Goal: Task Accomplishment & Management: Use online tool/utility

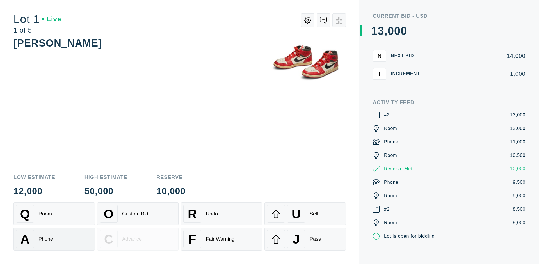
click at [54, 239] on div "A Phone" at bounding box center [54, 239] width 76 height 18
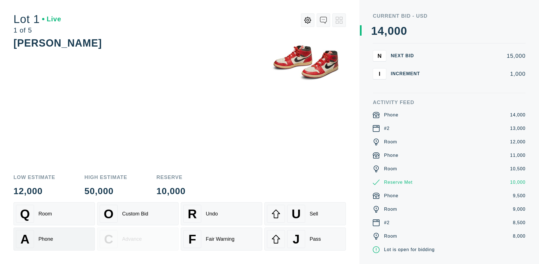
click at [54, 214] on div "Q Room" at bounding box center [54, 214] width 76 height 18
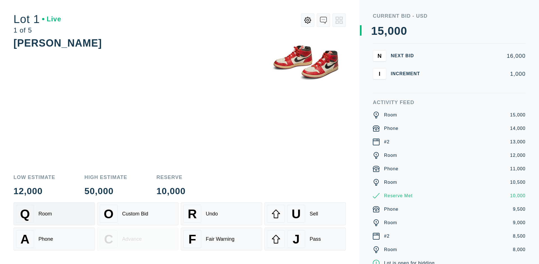
click at [221, 214] on div "R Undo" at bounding box center [221, 214] width 76 height 18
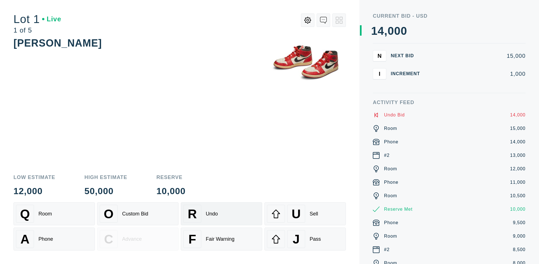
click at [54, 214] on div "Q Room" at bounding box center [54, 214] width 76 height 18
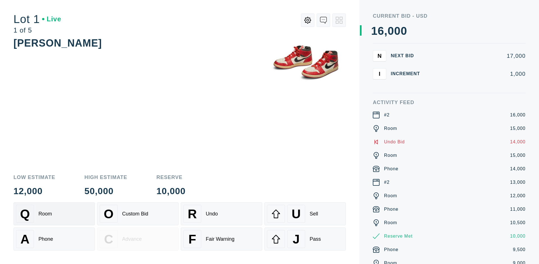
click at [54, 239] on div "A Phone" at bounding box center [54, 239] width 76 height 18
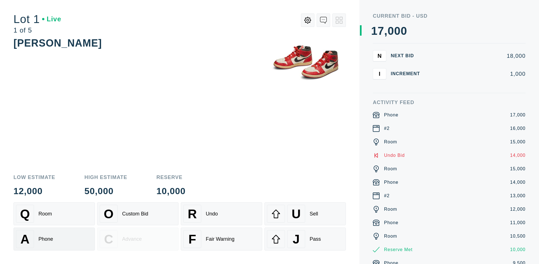
click at [54, 214] on div "Q Room" at bounding box center [54, 214] width 76 height 18
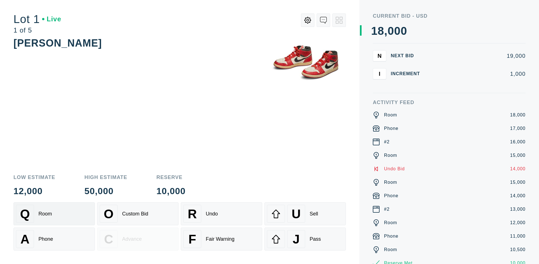
click at [221, 214] on div "R Undo" at bounding box center [221, 214] width 76 height 18
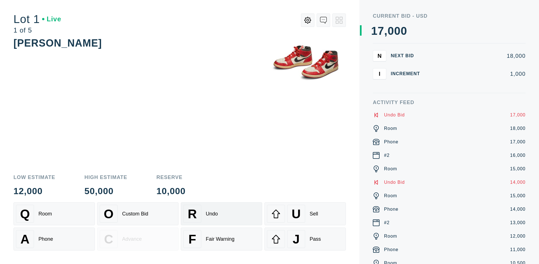
click at [305, 214] on div "U Sell" at bounding box center [305, 214] width 76 height 18
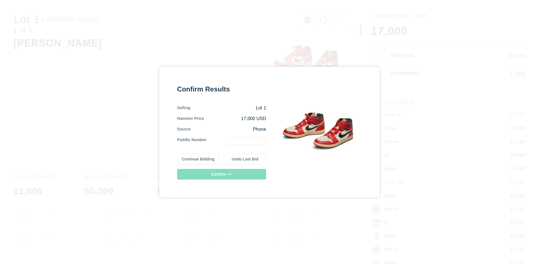
click at [198, 159] on button "Continue Bidding" at bounding box center [198, 159] width 42 height 11
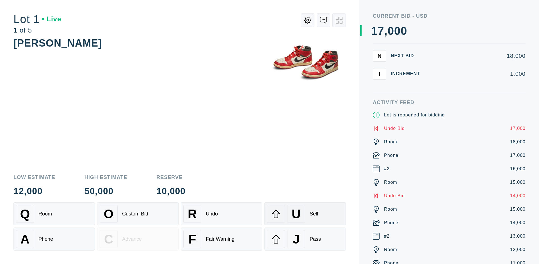
click at [305, 214] on div "U Sell" at bounding box center [305, 214] width 76 height 18
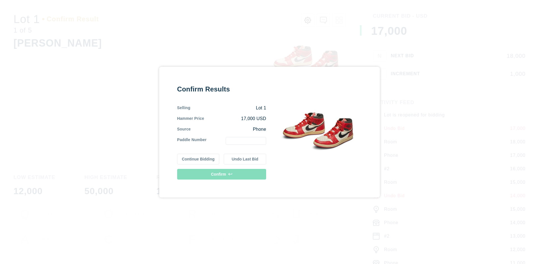
click at [245, 159] on button "Undo Last Bid" at bounding box center [245, 159] width 42 height 11
click at [198, 159] on button "Continue Bidding" at bounding box center [198, 159] width 42 height 11
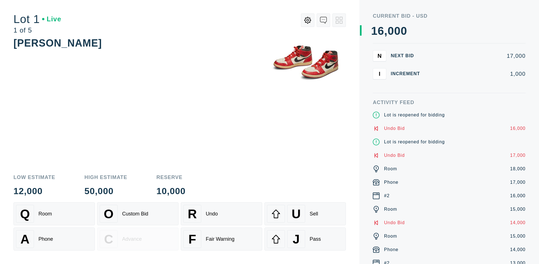
click at [305, 239] on div "J Pass" at bounding box center [305, 239] width 76 height 18
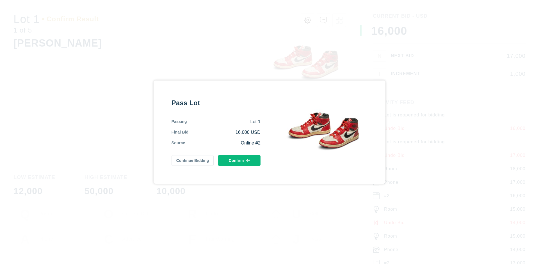
click at [239, 160] on button "Confirm" at bounding box center [239, 160] width 42 height 11
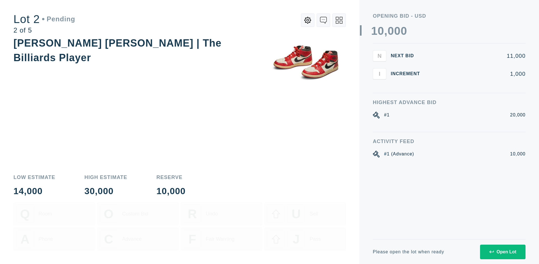
click at [502, 252] on div "Open Lot" at bounding box center [502, 251] width 27 height 5
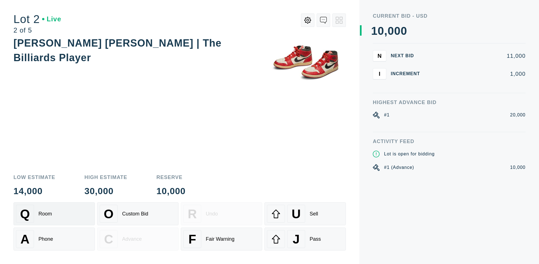
click at [54, 214] on div "Q Room" at bounding box center [54, 214] width 76 height 18
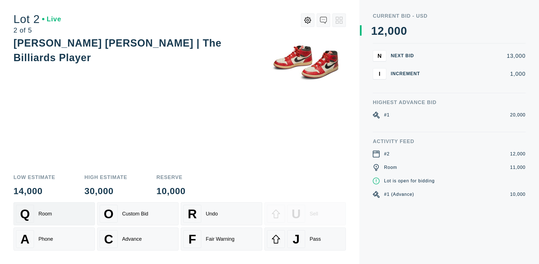
click at [138, 239] on div "Advance" at bounding box center [132, 239] width 20 height 6
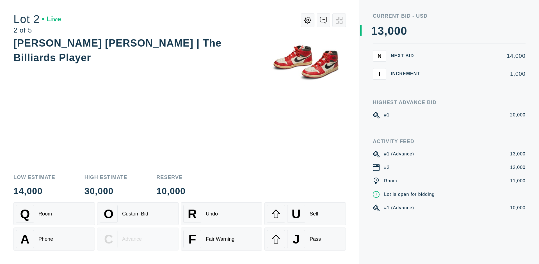
click at [305, 214] on div "U Sell" at bounding box center [305, 214] width 76 height 18
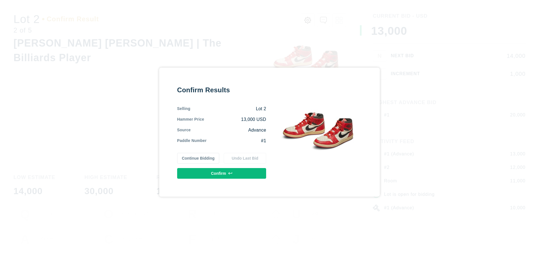
click at [222, 173] on button "Confirm" at bounding box center [221, 173] width 89 height 11
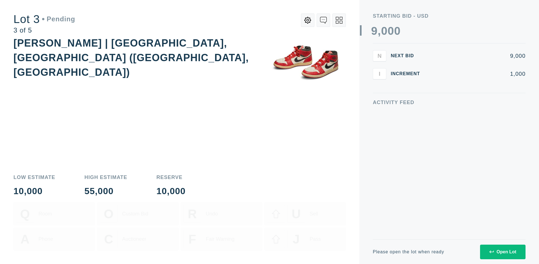
click at [502, 252] on div "Open Lot" at bounding box center [502, 251] width 27 height 5
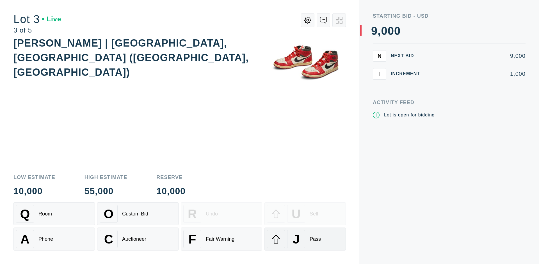
click at [305, 239] on div "J Pass" at bounding box center [305, 239] width 76 height 18
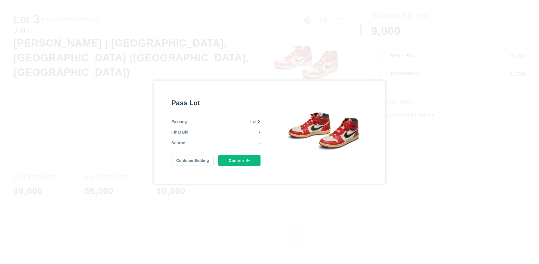
click at [239, 159] on button "Confirm" at bounding box center [239, 160] width 42 height 11
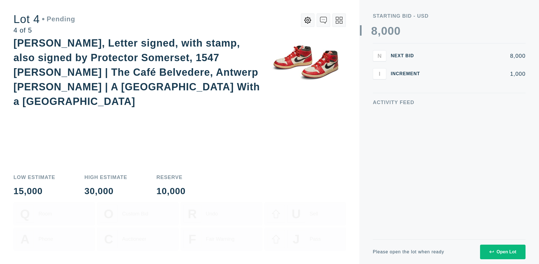
click at [502, 252] on div "Open Lot" at bounding box center [502, 251] width 27 height 5
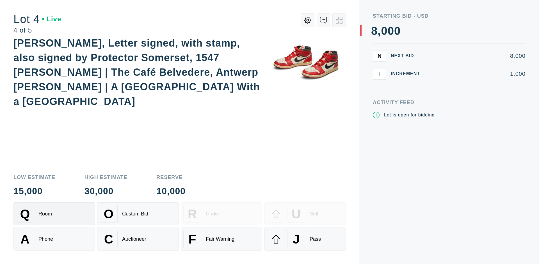
click at [54, 214] on div "Q Room" at bounding box center [54, 214] width 76 height 18
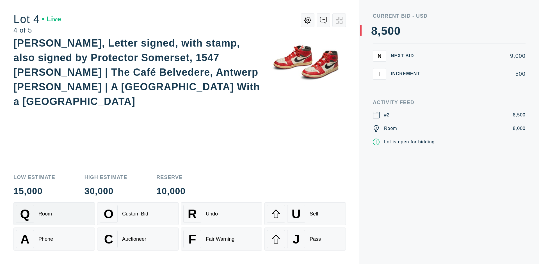
click at [138, 239] on div "Auctioneer" at bounding box center [134, 239] width 24 height 6
click at [305, 239] on div "J Pass" at bounding box center [305, 239] width 76 height 18
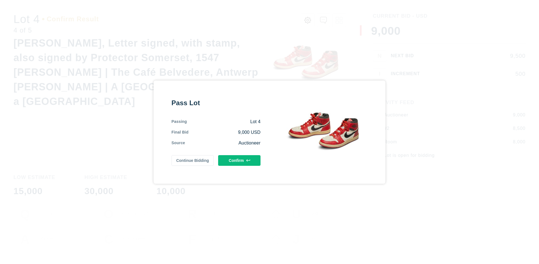
click at [239, 160] on button "Confirm" at bounding box center [239, 160] width 42 height 11
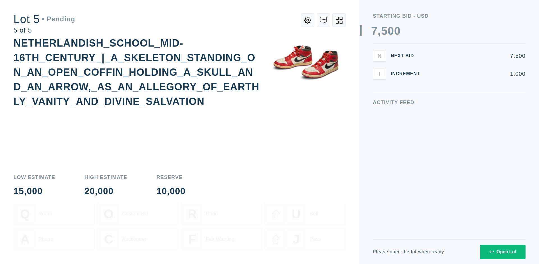
click at [502, 252] on div "Open Lot" at bounding box center [502, 251] width 27 height 5
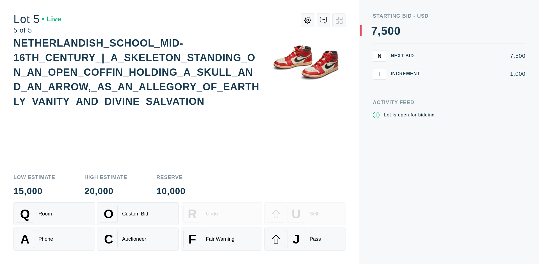
click at [54, 214] on div "Q Room" at bounding box center [54, 214] width 76 height 18
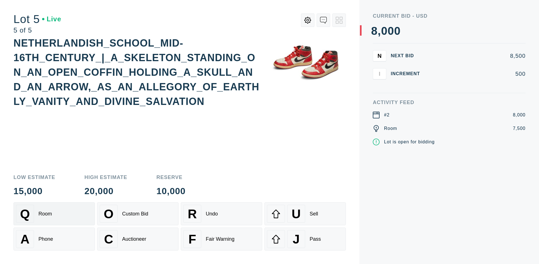
click at [54, 214] on div "Q Room" at bounding box center [54, 214] width 76 height 18
click at [305, 214] on div "U Sell" at bounding box center [305, 214] width 76 height 18
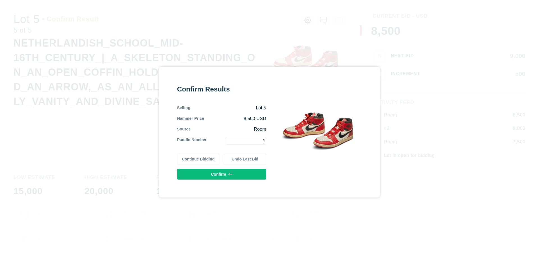
type input "1"
click at [222, 174] on button "Confirm" at bounding box center [221, 174] width 89 height 11
